Goal: Transaction & Acquisition: Book appointment/travel/reservation

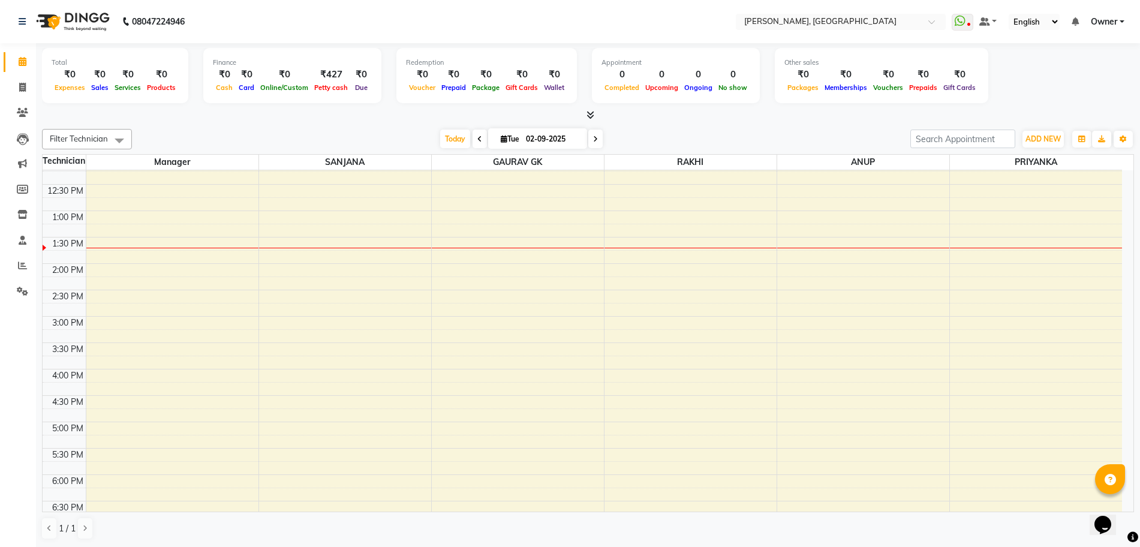
scroll to position [150, 0]
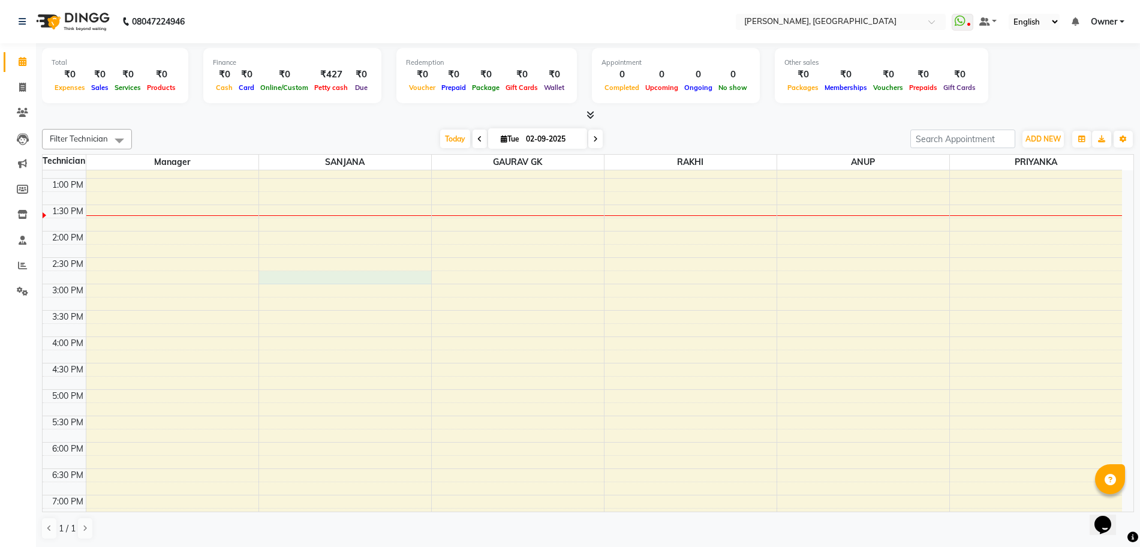
click at [288, 272] on div "10:00 AM 10:30 AM 11:00 AM 11:30 AM 12:00 PM 12:30 PM 1:00 PM 1:30 PM 2:00 PM 2…" at bounding box center [582, 336] width 1079 height 633
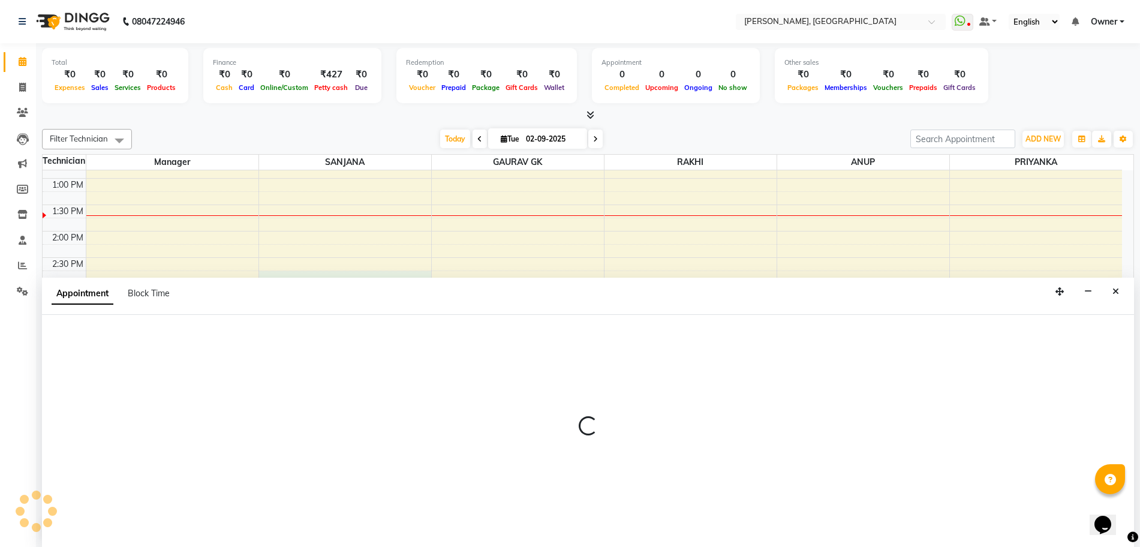
scroll to position [1, 0]
select select "68414"
select select "885"
select select "tentative"
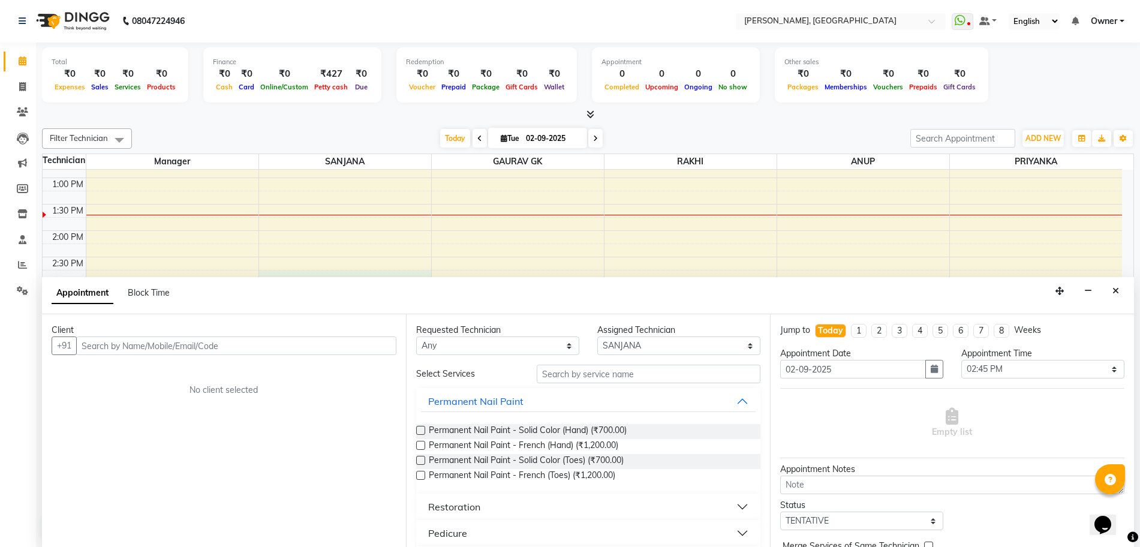
click at [261, 345] on input "text" at bounding box center [236, 345] width 320 height 19
click at [516, 428] on span "Permanent Nail Paint - Solid Color (Hand) (₹700.00)" at bounding box center [528, 431] width 198 height 15
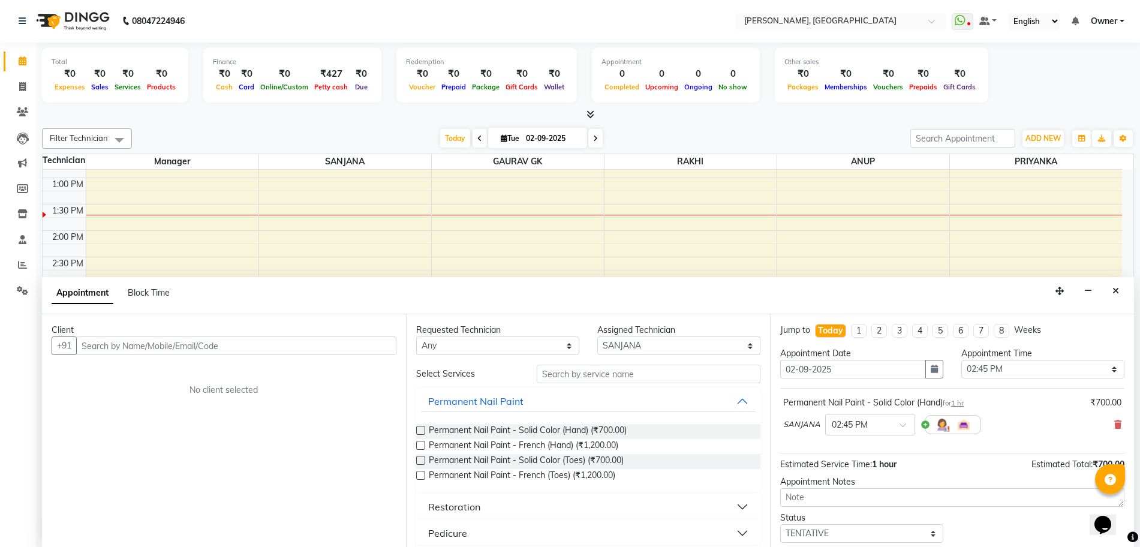
click at [425, 432] on div "Permanent Nail Paint - Solid Color (Hand) (₹700.00)" at bounding box center [588, 431] width 344 height 15
click at [422, 428] on label at bounding box center [420, 430] width 9 height 9
click at [422, 428] on input "checkbox" at bounding box center [420, 432] width 8 height 8
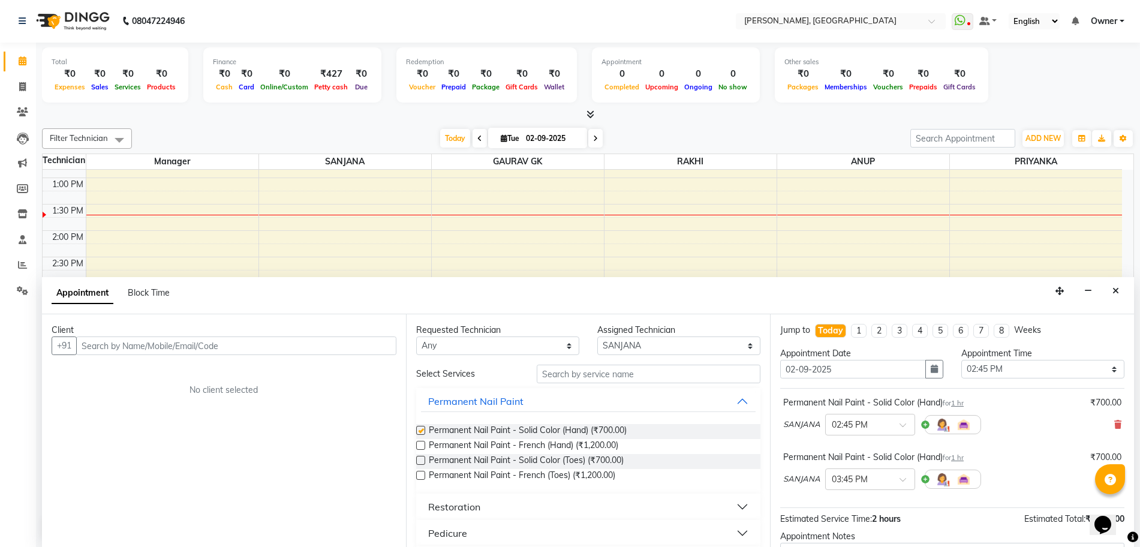
checkbox input "false"
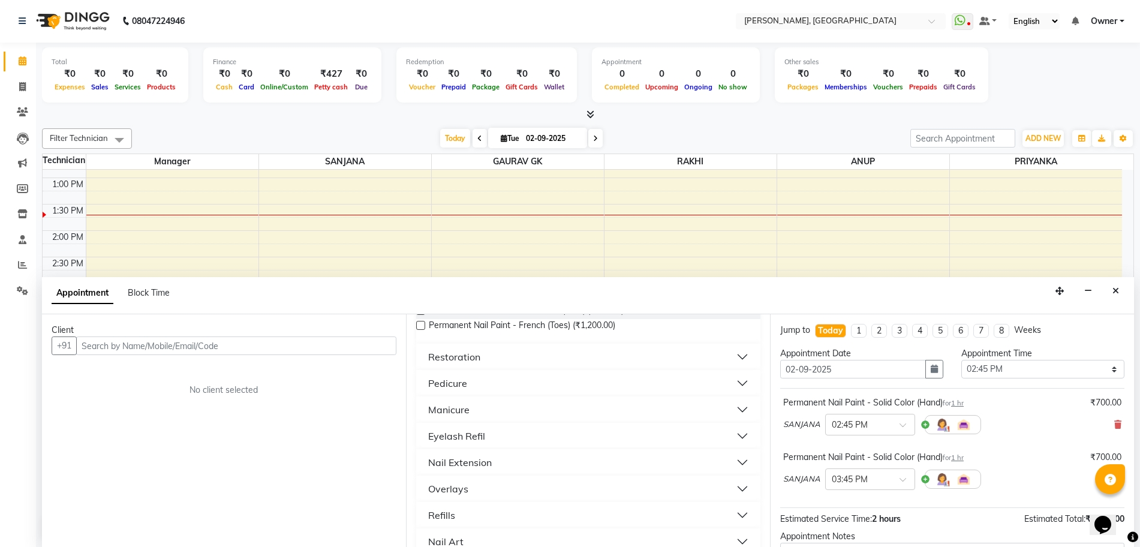
scroll to position [75, 0]
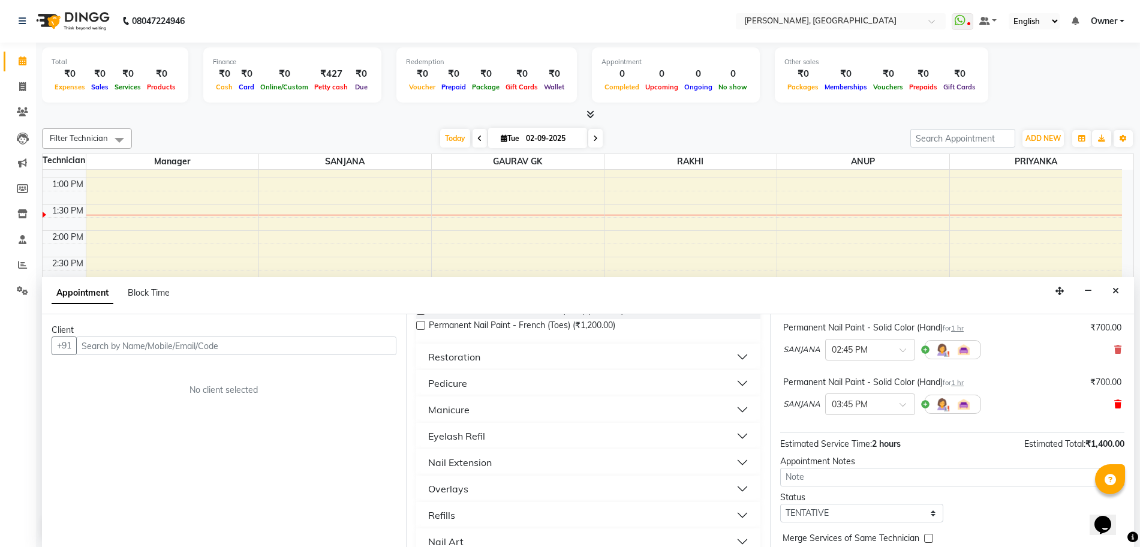
click at [1114, 405] on icon at bounding box center [1117, 404] width 7 height 8
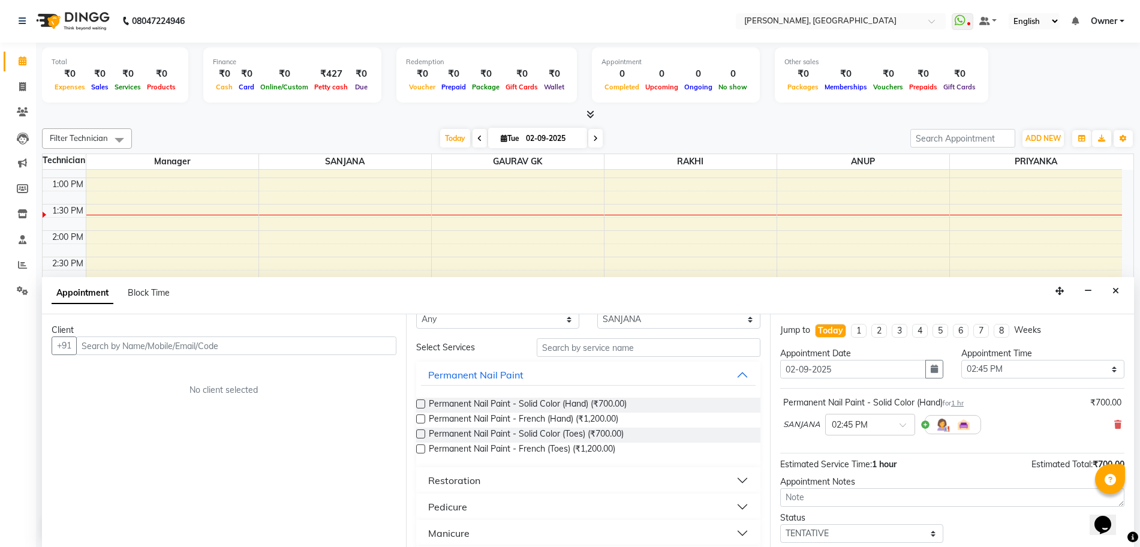
scroll to position [0, 0]
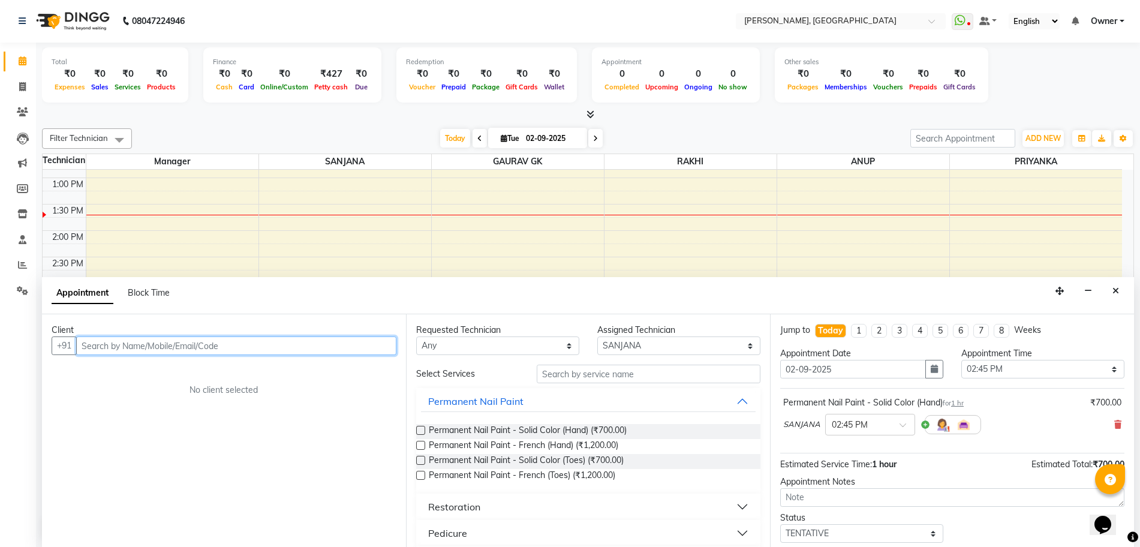
click at [354, 349] on input "text" at bounding box center [236, 345] width 320 height 19
click at [354, 348] on input "text" at bounding box center [236, 345] width 320 height 19
type input "9371771820"
click at [365, 341] on span "Add Client" at bounding box center [371, 345] width 40 height 11
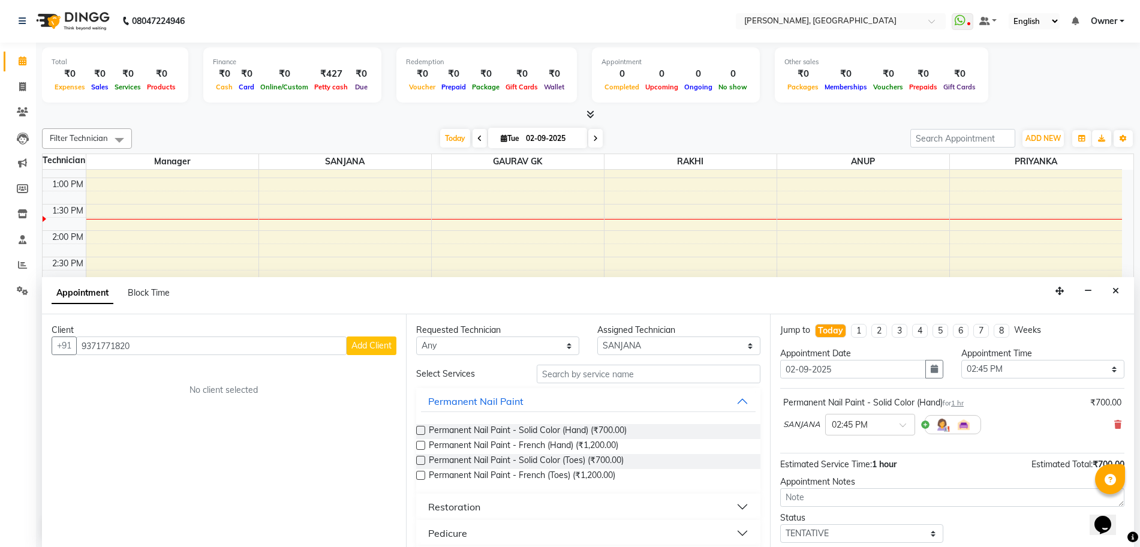
select select "21"
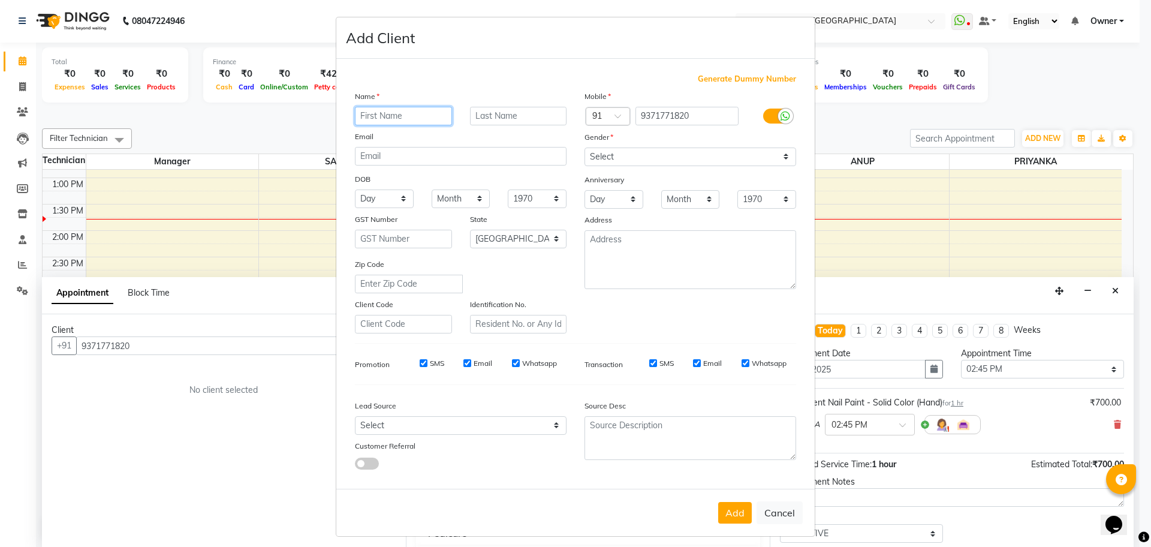
click at [372, 116] on input "text" at bounding box center [403, 116] width 97 height 19
type input "[PERSON_NAME]"
click at [726, 164] on select "Select [DEMOGRAPHIC_DATA] [DEMOGRAPHIC_DATA] Other Prefer Not To Say" at bounding box center [691, 157] width 212 height 19
click at [672, 161] on select "Select [DEMOGRAPHIC_DATA] [DEMOGRAPHIC_DATA] Other Prefer Not To Say" at bounding box center [691, 157] width 212 height 19
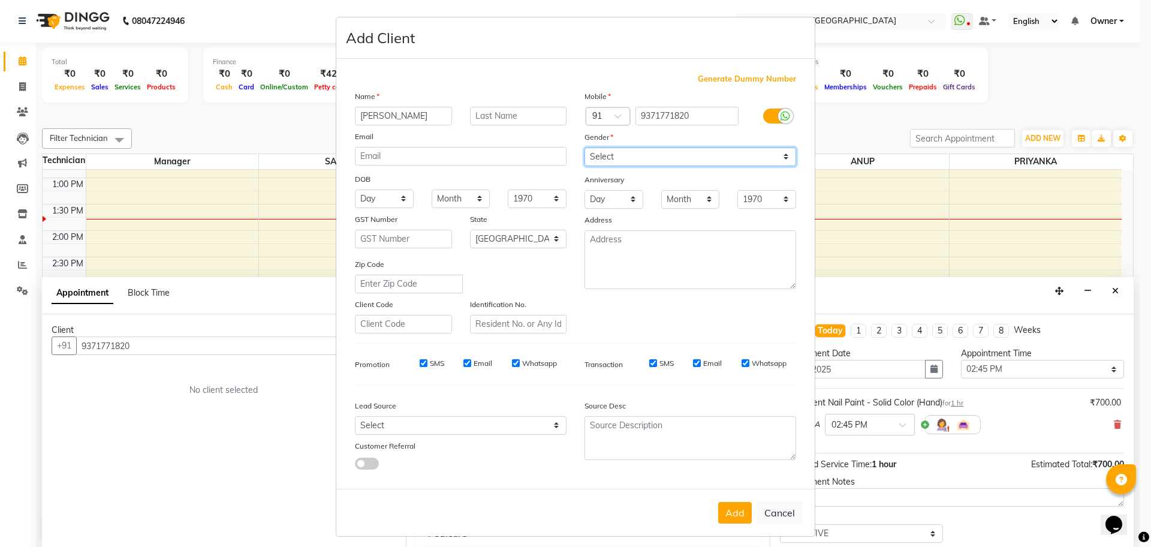
select select "[DEMOGRAPHIC_DATA]"
click at [585, 148] on select "Select [DEMOGRAPHIC_DATA] [DEMOGRAPHIC_DATA] Other Prefer Not To Say" at bounding box center [691, 157] width 212 height 19
click at [735, 526] on div "Add Cancel" at bounding box center [575, 512] width 479 height 47
click at [734, 526] on div "Add Cancel" at bounding box center [575, 512] width 479 height 47
click at [724, 512] on button "Add" at bounding box center [735, 513] width 34 height 22
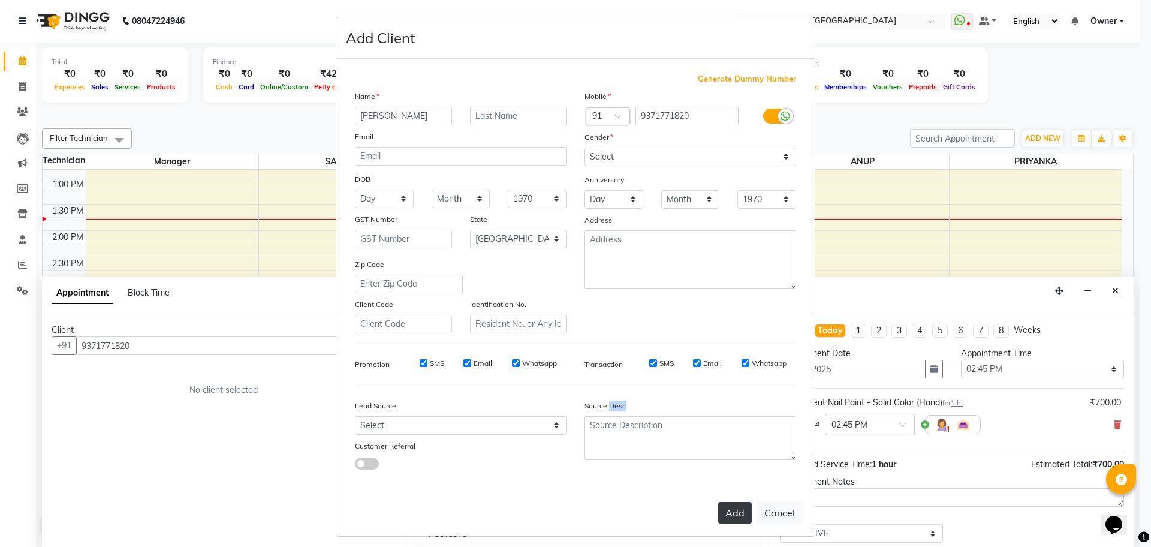
click at [724, 512] on div "Add Cancel" at bounding box center [575, 512] width 479 height 47
select select
select select "null"
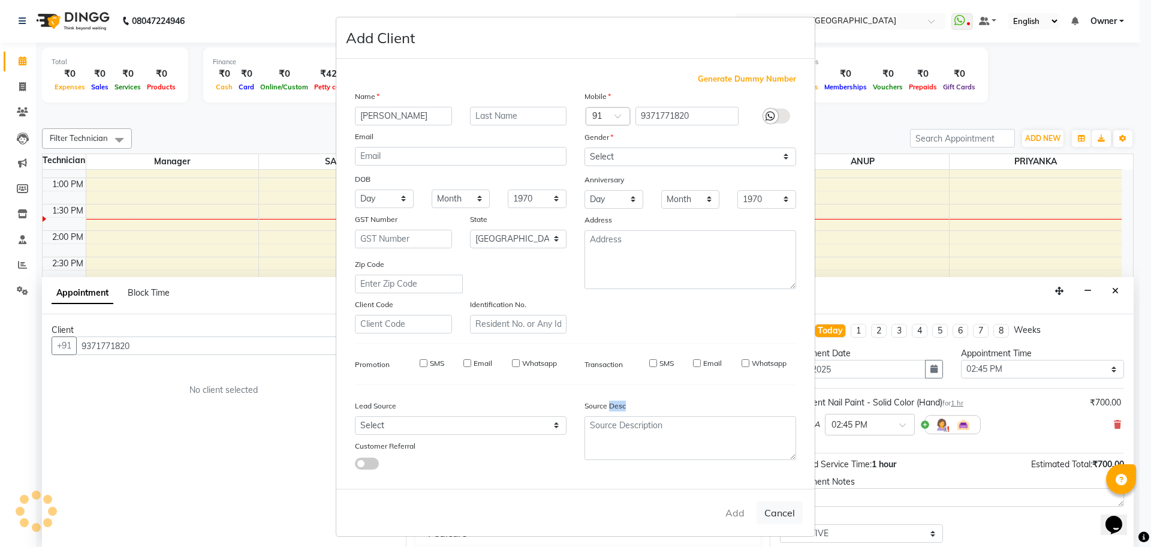
select select
checkbox input "false"
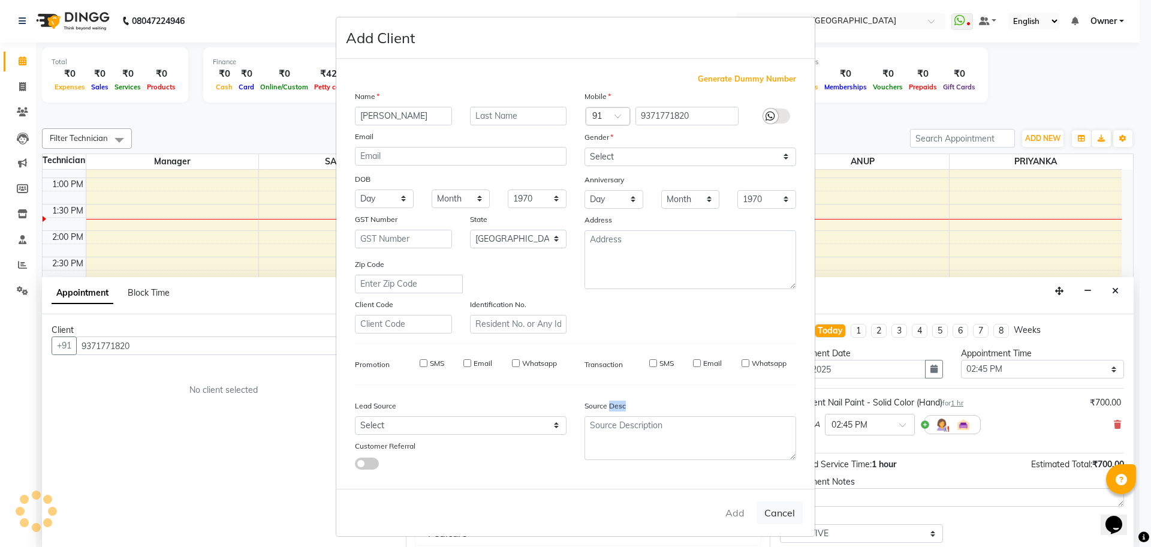
checkbox input "false"
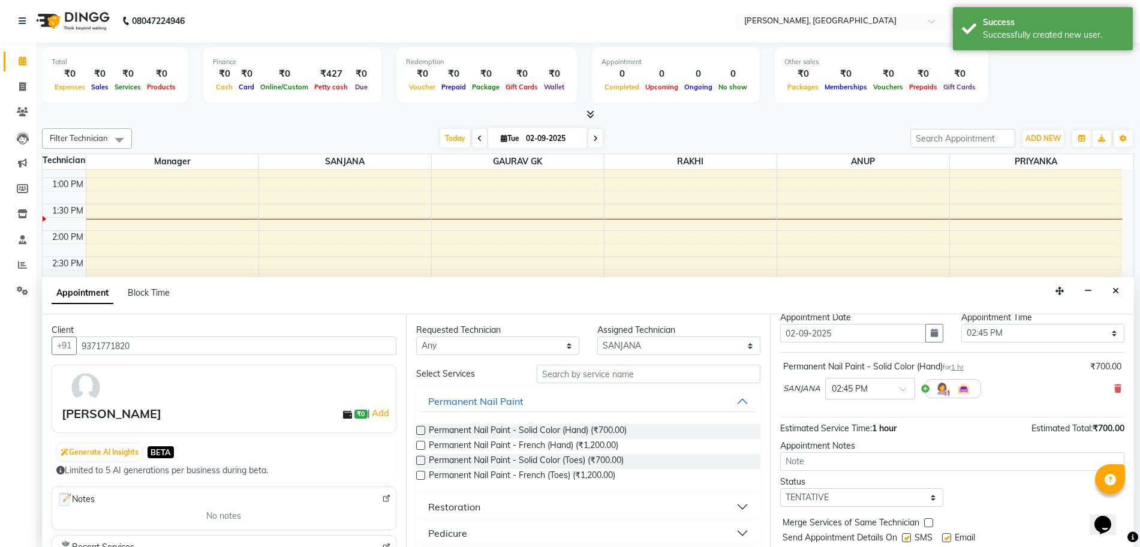
scroll to position [71, 0]
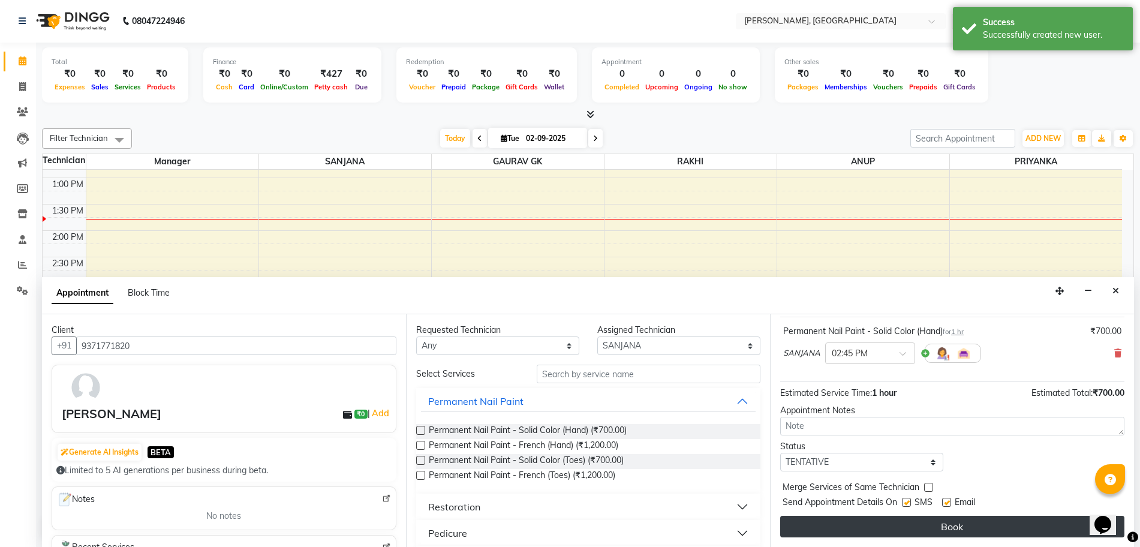
click at [1027, 526] on button "Book" at bounding box center [952, 527] width 344 height 22
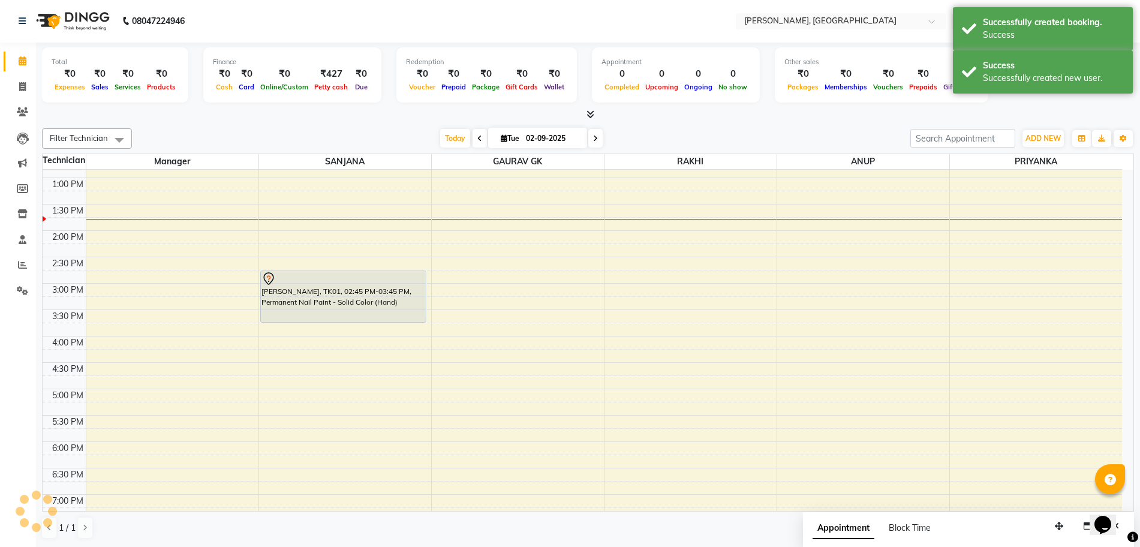
scroll to position [0, 0]
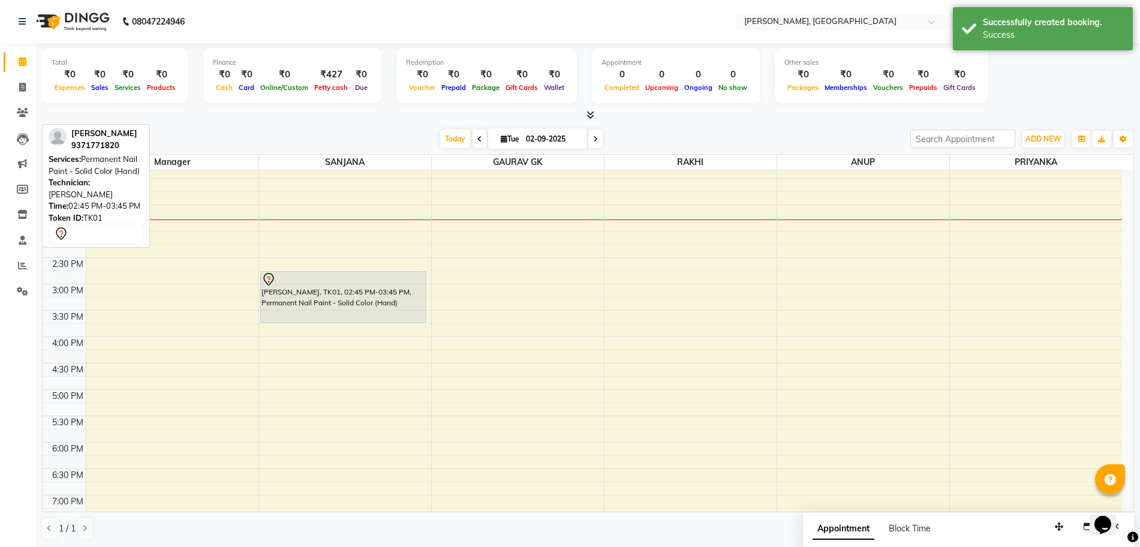
click at [277, 287] on div "[PERSON_NAME], TK01, 02:45 PM-03:45 PM, Permanent Nail Paint - Solid Color (Han…" at bounding box center [344, 297] width 166 height 51
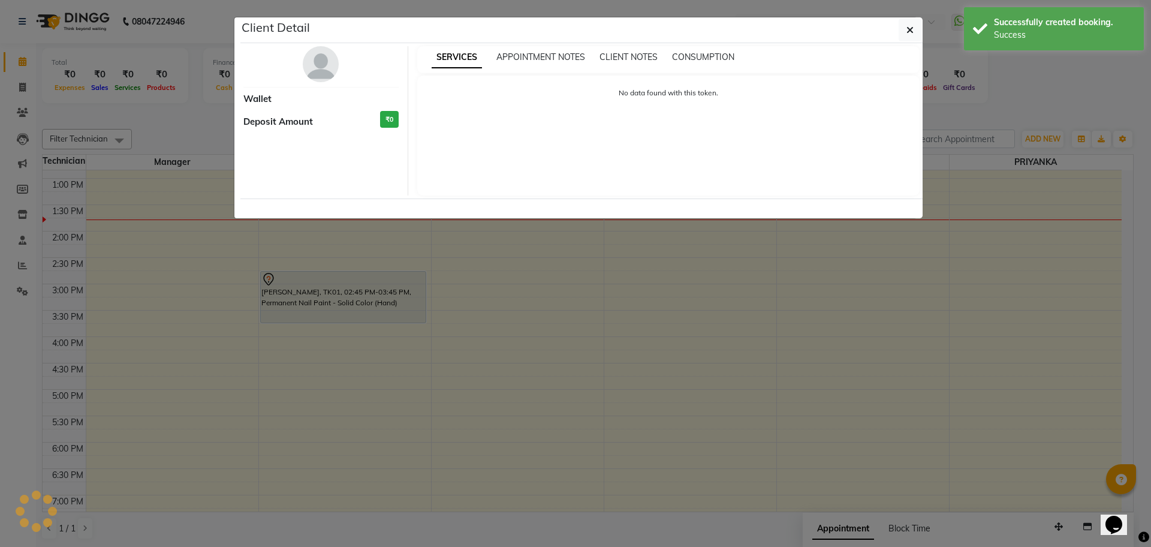
select select "7"
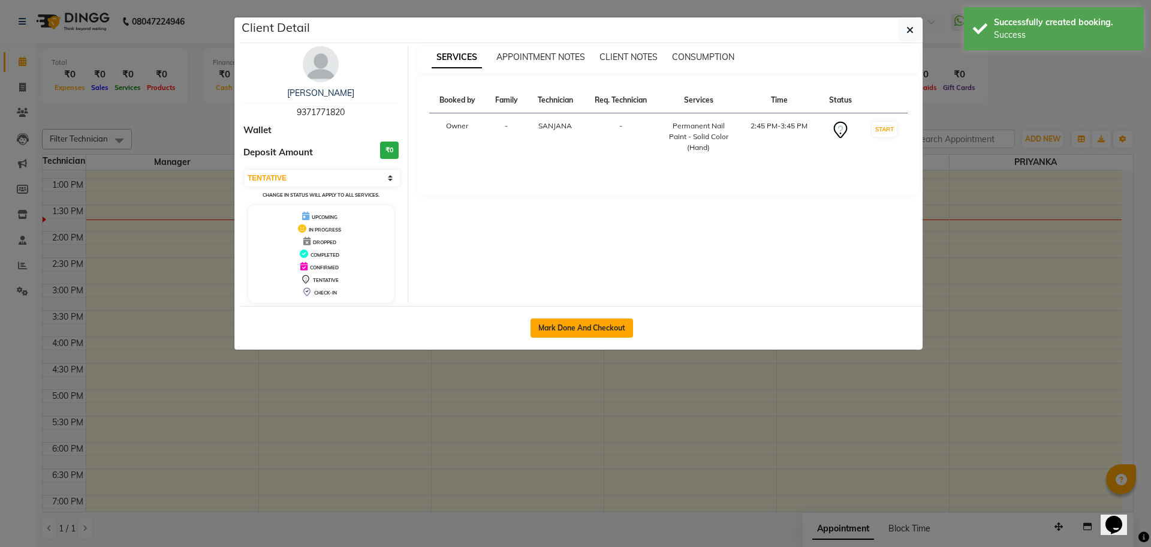
click at [553, 326] on button "Mark Done And Checkout" at bounding box center [582, 327] width 103 height 19
select select "service"
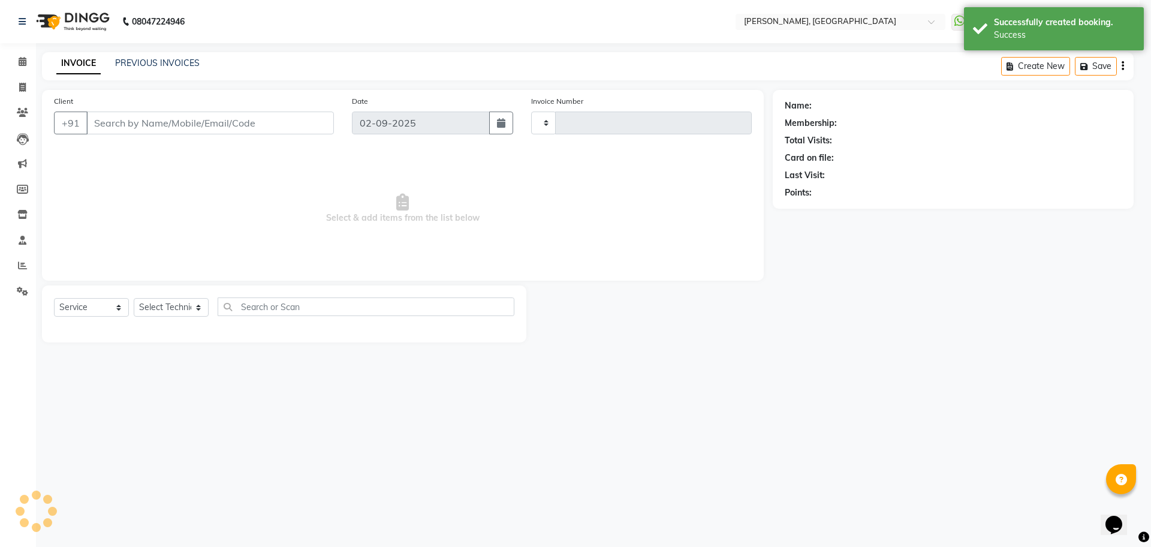
type input "1133"
select select "3"
select select "7674"
type input "9371771820"
select select "68414"
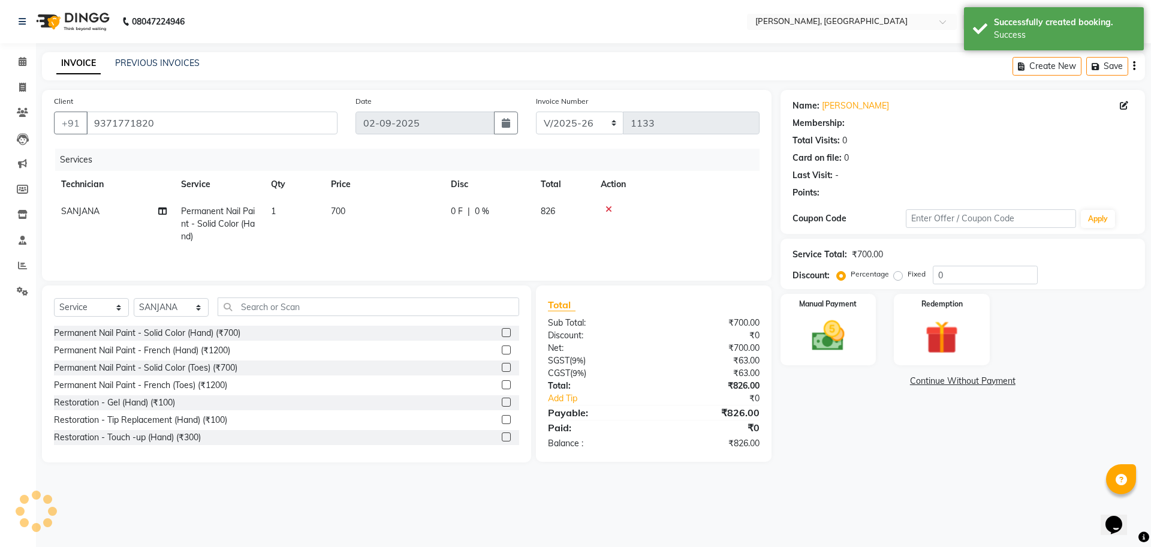
select select "1: Object"
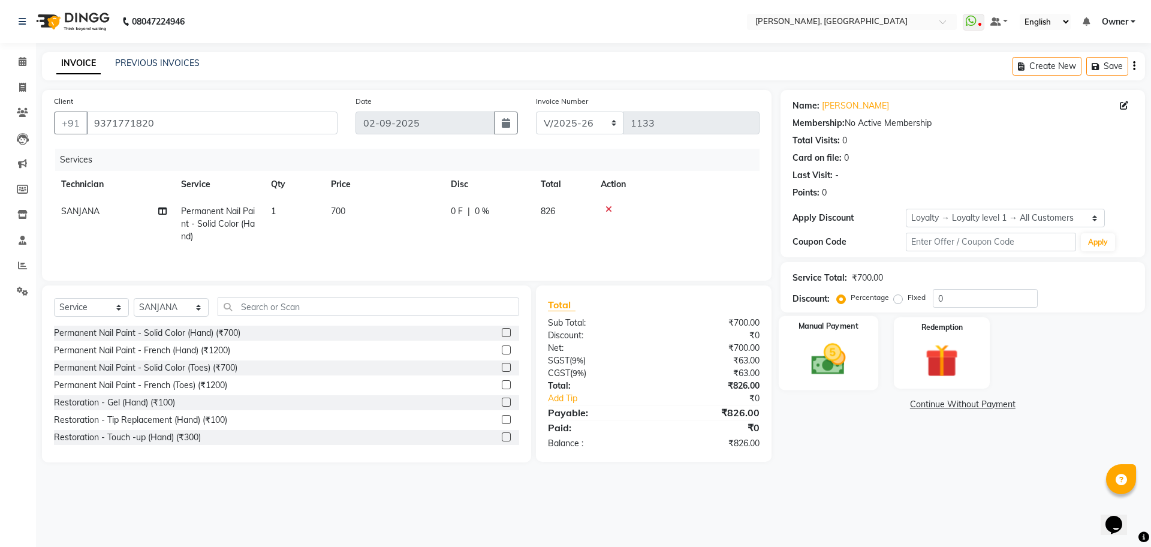
click at [855, 352] on img at bounding box center [829, 359] width 56 height 40
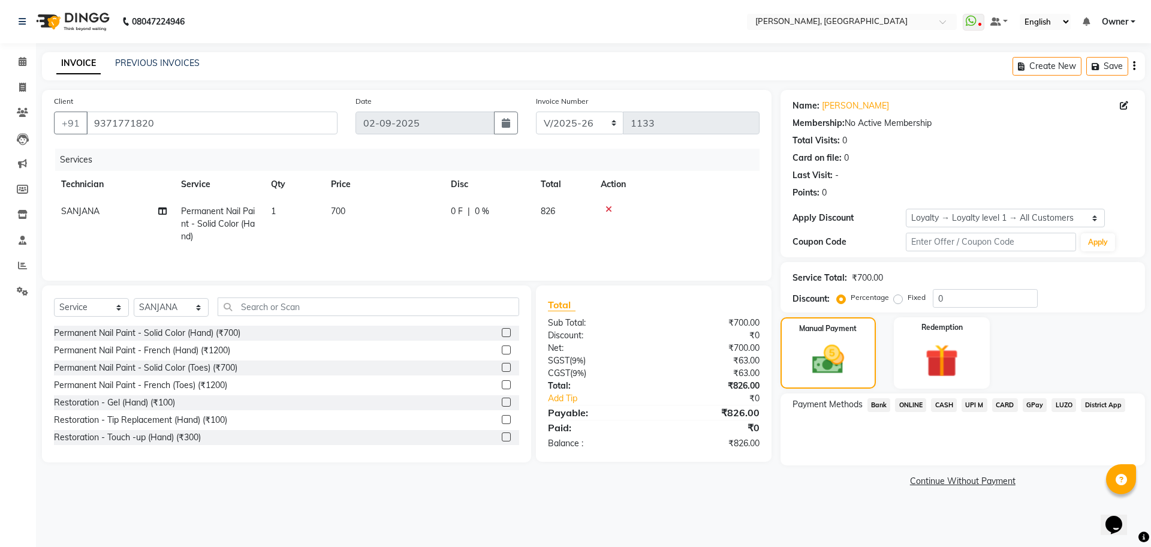
click at [905, 401] on span "ONLINE" at bounding box center [910, 405] width 31 height 14
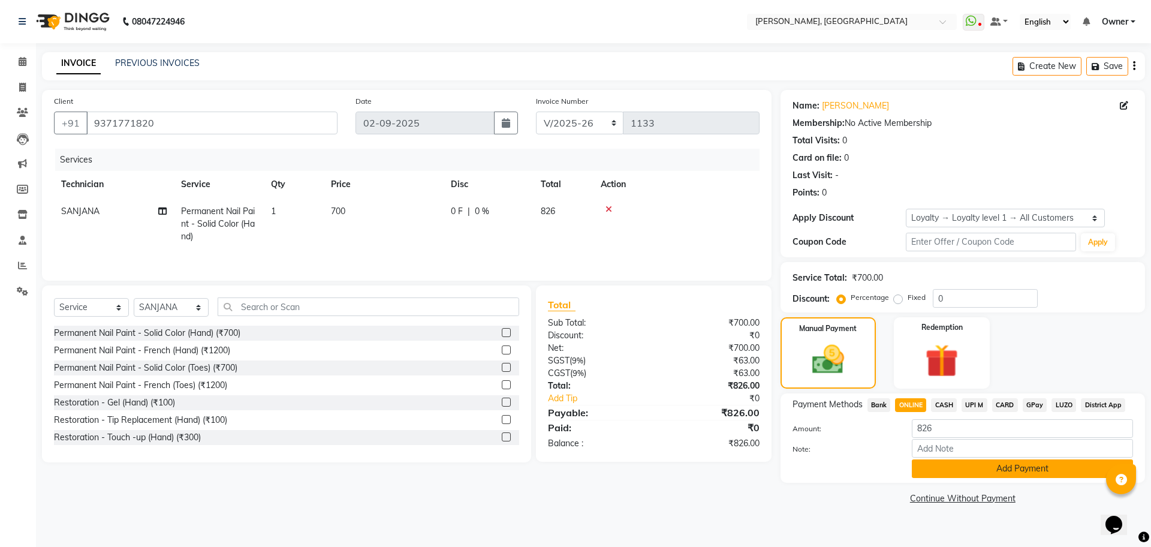
click at [996, 469] on button "Add Payment" at bounding box center [1022, 468] width 221 height 19
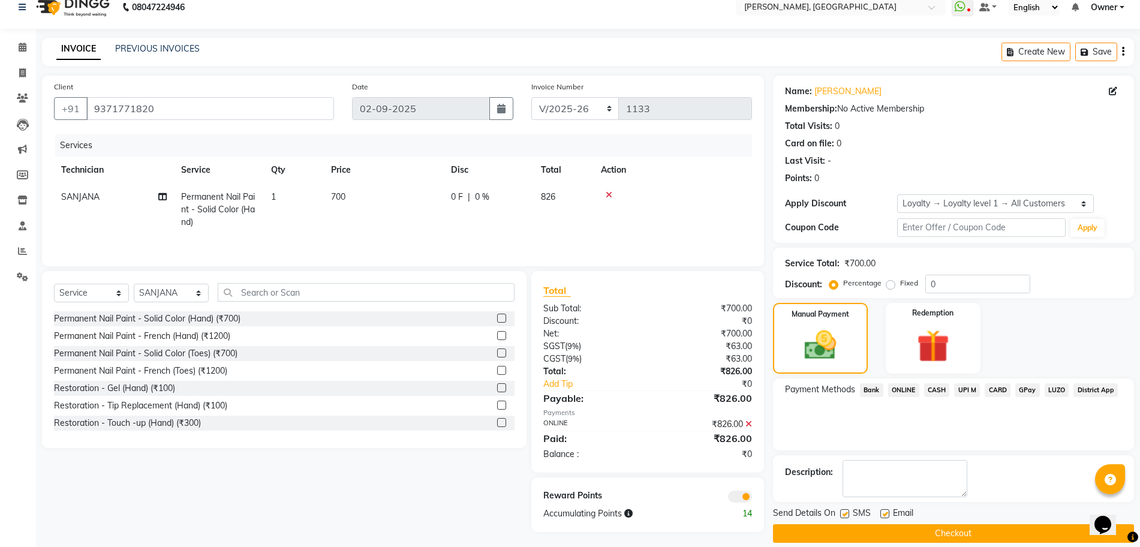
scroll to position [28, 0]
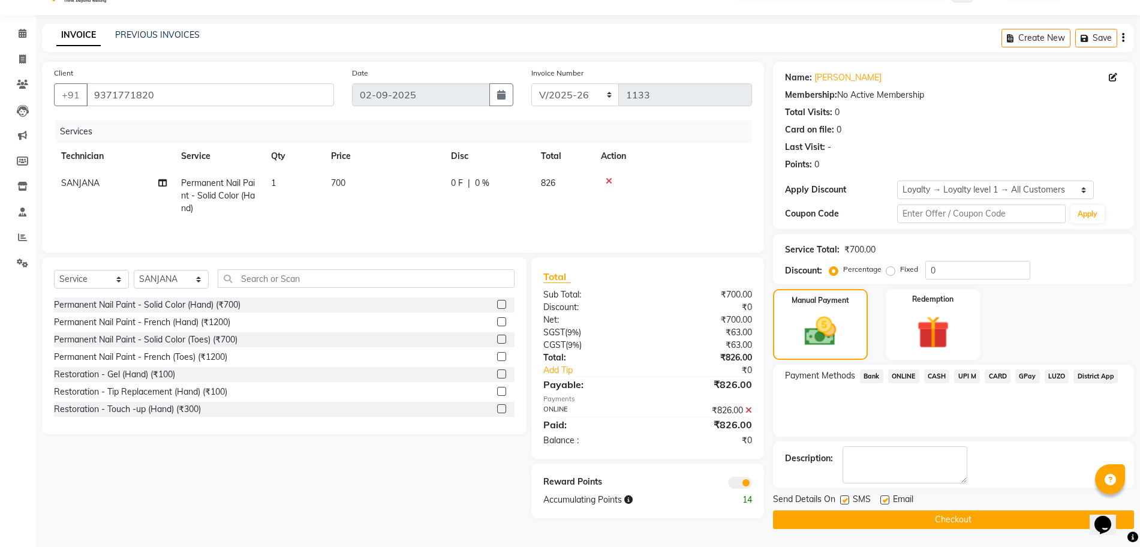
click at [882, 522] on button "Checkout" at bounding box center [953, 519] width 361 height 19
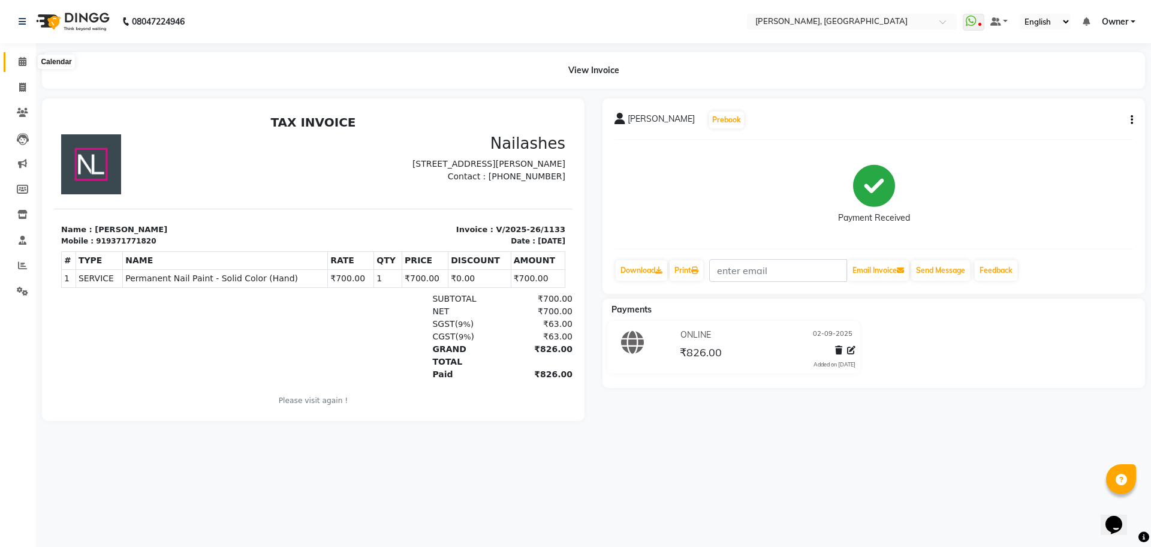
click at [17, 64] on span at bounding box center [22, 62] width 21 height 14
